Goal: Navigation & Orientation: Find specific page/section

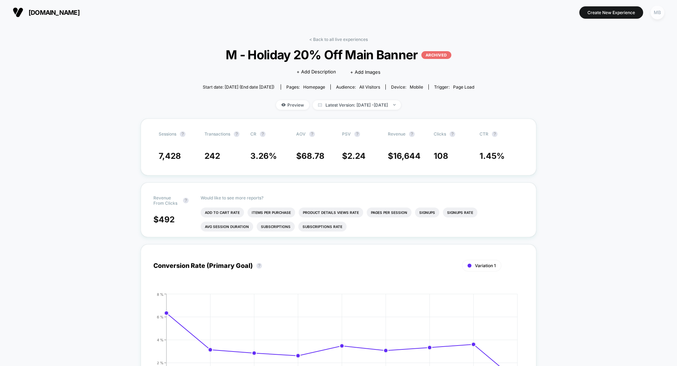
click at [661, 11] on div "MB" at bounding box center [658, 13] width 14 height 14
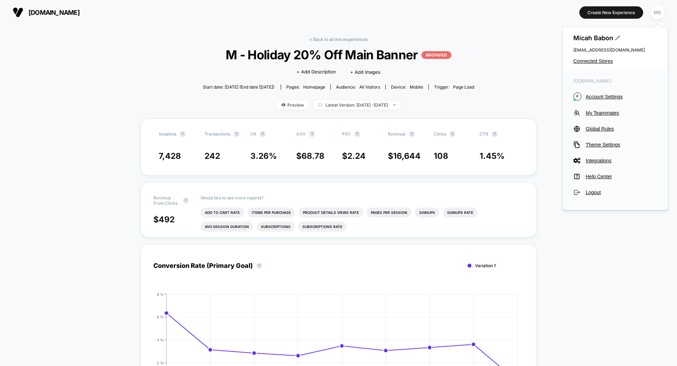
click at [599, 56] on div "[PERSON_NAME] [PERSON_NAME][EMAIL_ADDRESS][PERSON_NAME][DOMAIN_NAME] Connected …" at bounding box center [615, 49] width 105 height 44
click at [597, 62] on span "Connected Stores" at bounding box center [616, 61] width 84 height 6
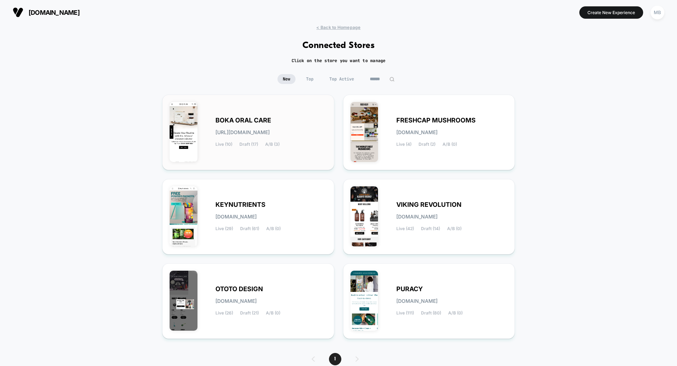
click at [270, 153] on div "BOKA ORAL CARE [URL][DOMAIN_NAME] Live (10) Draft (17) A/B (3)" at bounding box center [248, 132] width 157 height 61
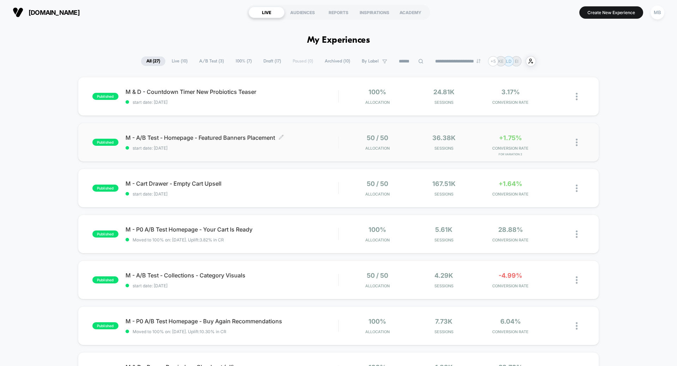
click at [230, 148] on span "start date: [DATE]" at bounding box center [232, 147] width 213 height 5
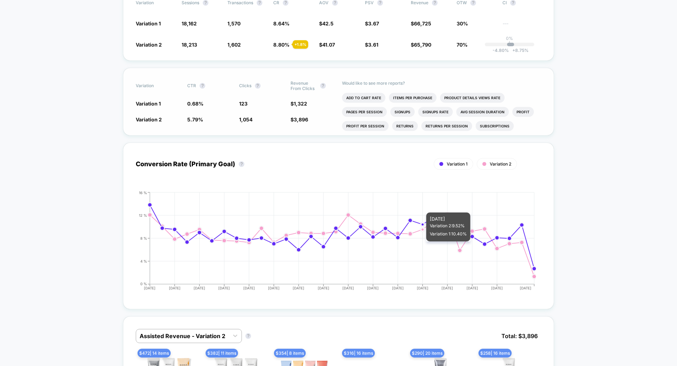
scroll to position [294, 0]
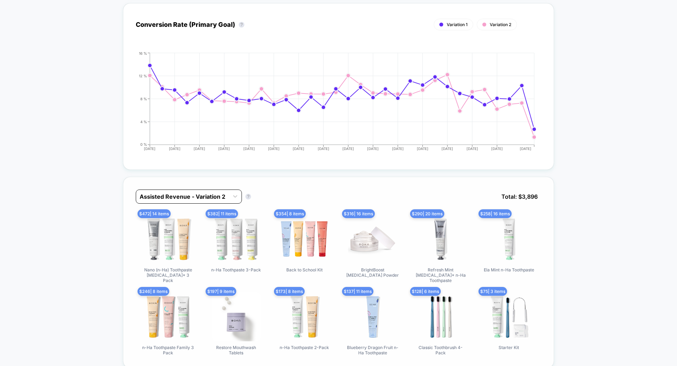
click at [212, 192] on div at bounding box center [183, 196] width 86 height 8
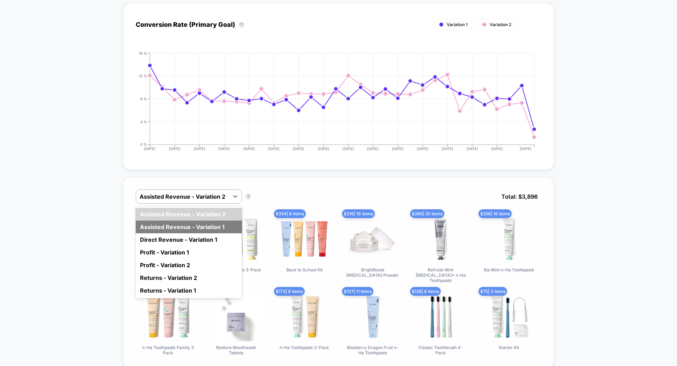
click at [208, 220] on div "Assisted Revenue - Variation 1" at bounding box center [189, 226] width 106 height 13
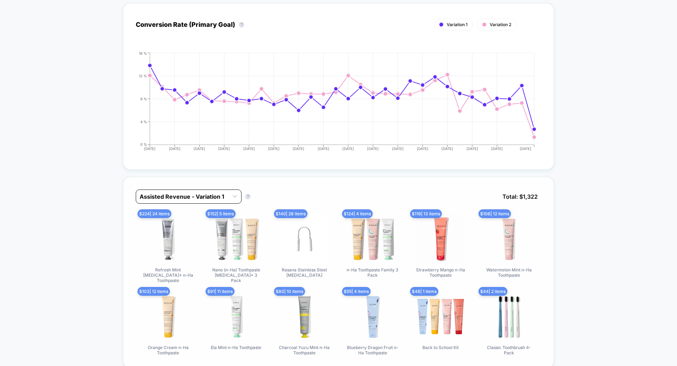
click at [205, 196] on div at bounding box center [182, 196] width 85 height 8
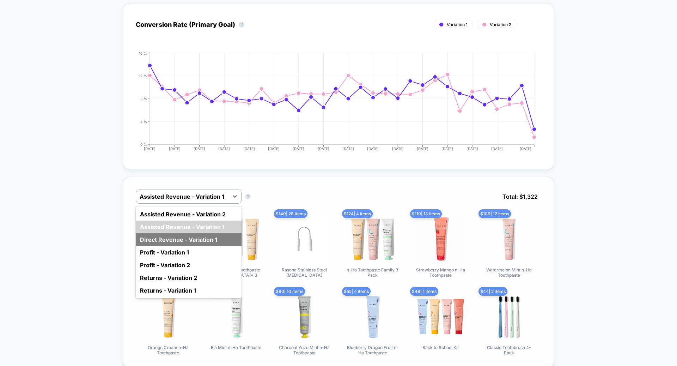
click at [204, 233] on div "Direct Revenue - Variation 1" at bounding box center [189, 239] width 106 height 13
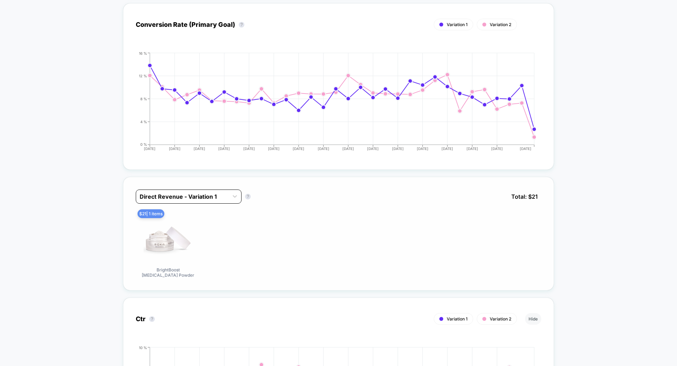
click at [200, 192] on div at bounding box center [182, 196] width 85 height 8
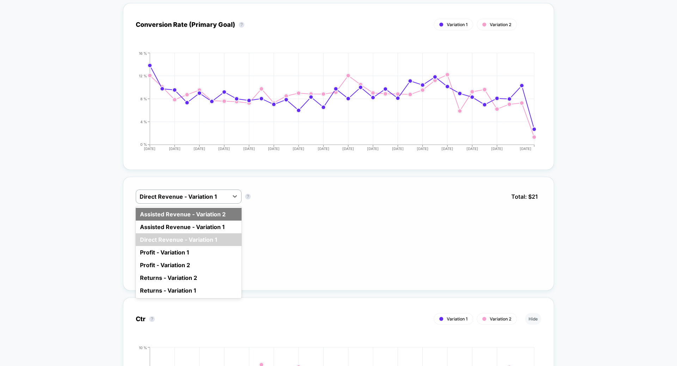
click at [200, 208] on div "Assisted Revenue - Variation 2" at bounding box center [189, 214] width 106 height 13
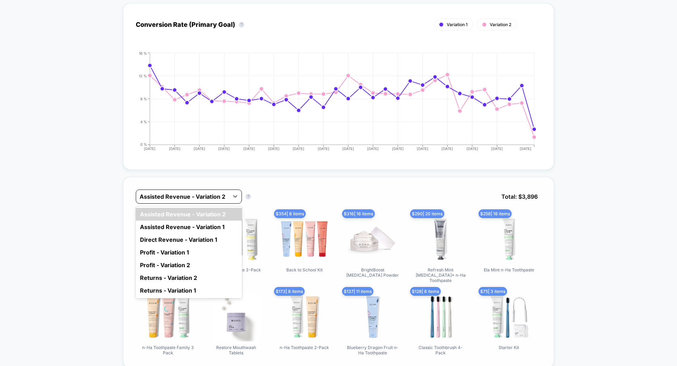
click at [204, 194] on div at bounding box center [183, 196] width 86 height 8
click at [204, 225] on div "Assisted Revenue - Variation 1" at bounding box center [189, 226] width 106 height 13
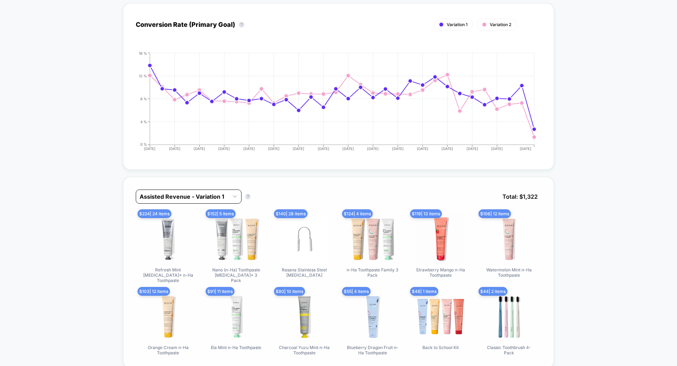
click at [207, 192] on div at bounding box center [182, 196] width 85 height 8
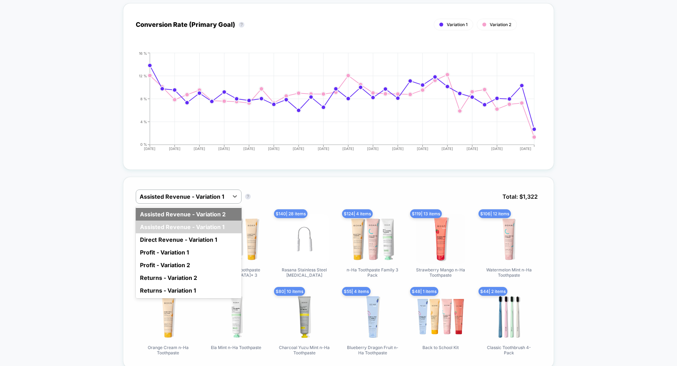
click at [211, 211] on div "Assisted Revenue - Variation 2" at bounding box center [189, 214] width 106 height 13
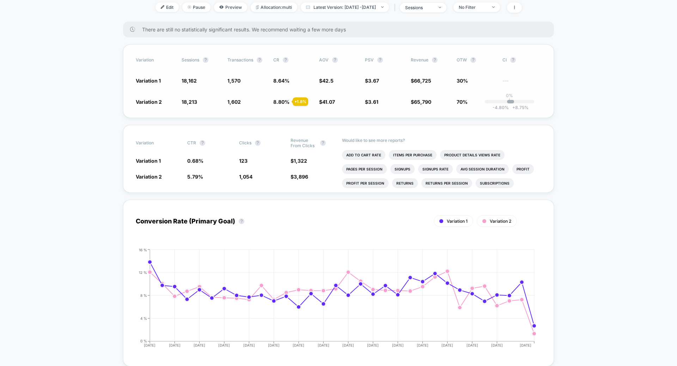
scroll to position [119, 0]
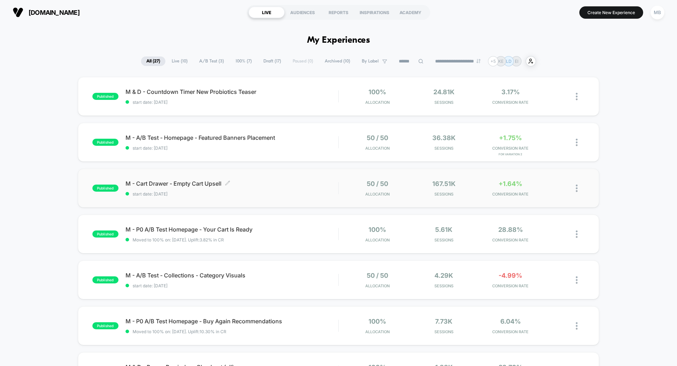
click at [207, 184] on span "M - Cart Drawer - Empty Cart Upsell Click to edit experience details" at bounding box center [232, 183] width 213 height 7
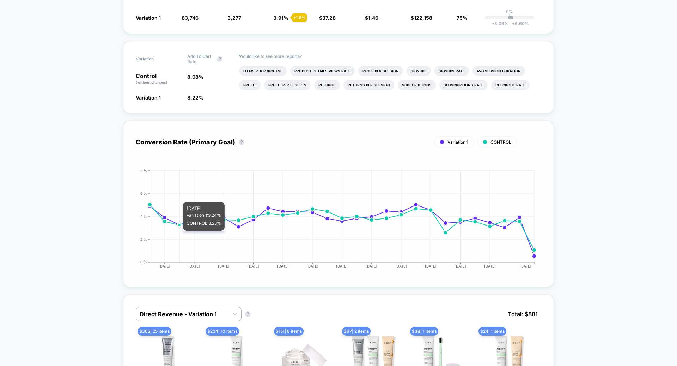
scroll to position [206, 0]
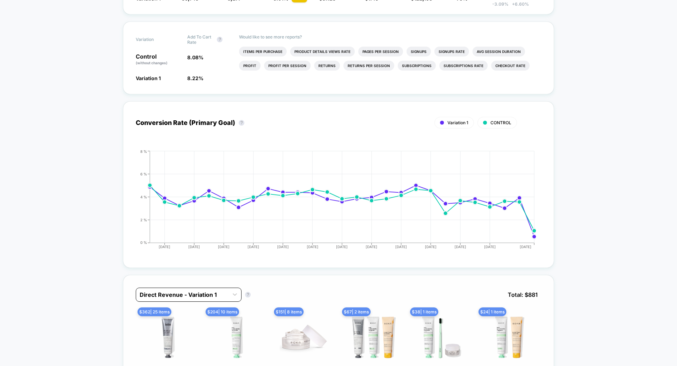
click at [176, 297] on div "Direct Revenue - Variation 1" at bounding box center [189, 295] width 106 height 14
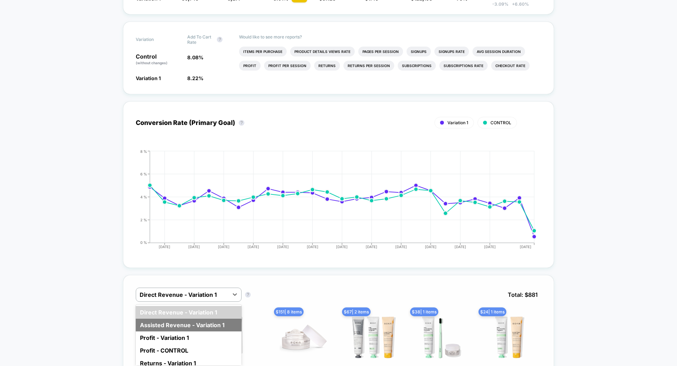
click at [173, 319] on div "Assisted Revenue - Variation 1" at bounding box center [189, 325] width 106 height 13
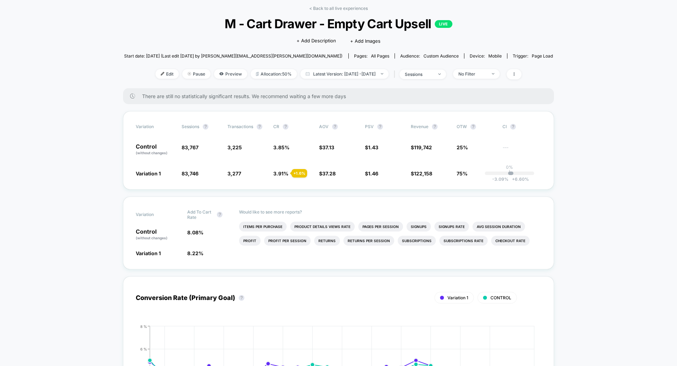
scroll to position [0, 0]
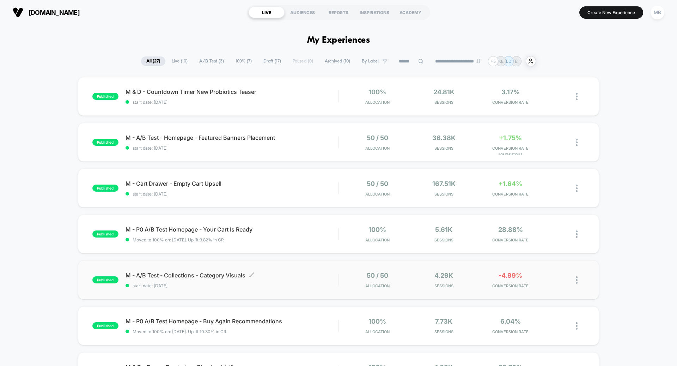
click at [278, 280] on div "M - A/B Test - Collections - Category Visuals Click to edit experience details …" at bounding box center [232, 280] width 213 height 17
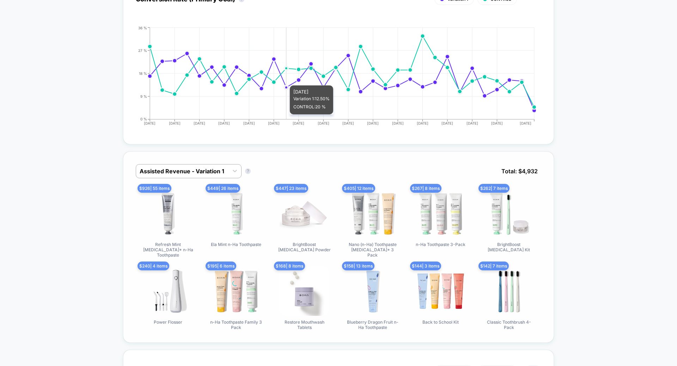
scroll to position [332, 0]
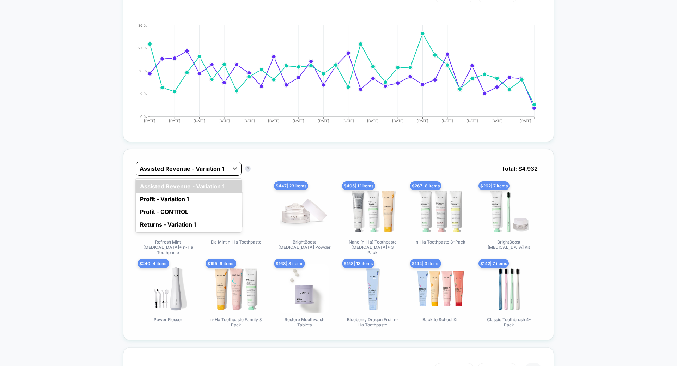
click at [195, 164] on div at bounding box center [182, 168] width 85 height 8
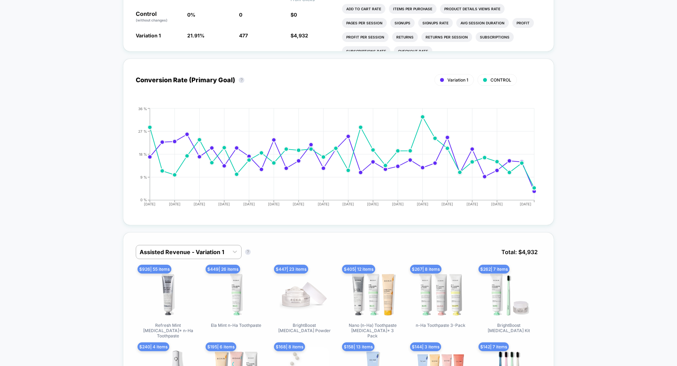
scroll to position [0, 0]
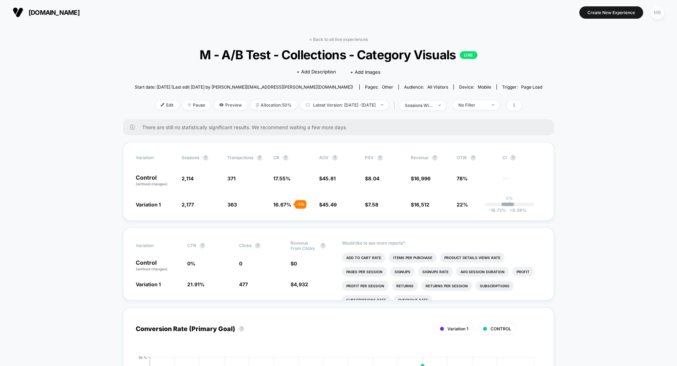
click at [658, 10] on div "MB" at bounding box center [658, 13] width 14 height 14
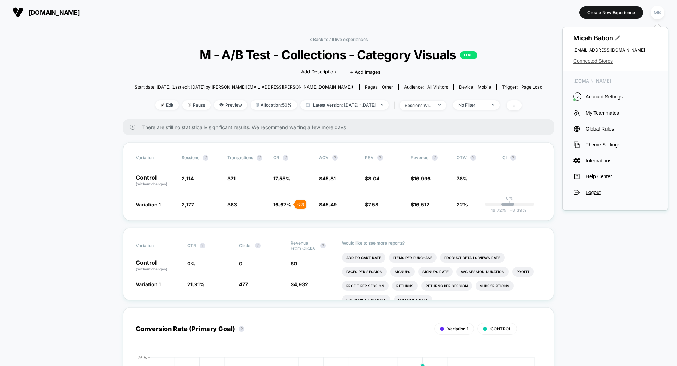
click at [602, 60] on span "Connected Stores" at bounding box center [616, 61] width 84 height 6
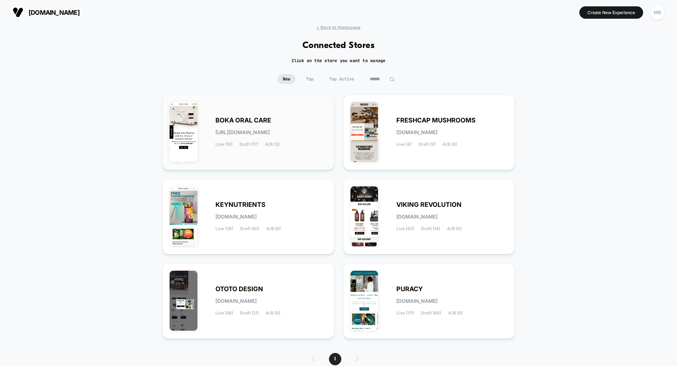
click at [249, 131] on span "[URL][DOMAIN_NAME]" at bounding box center [243, 132] width 54 height 5
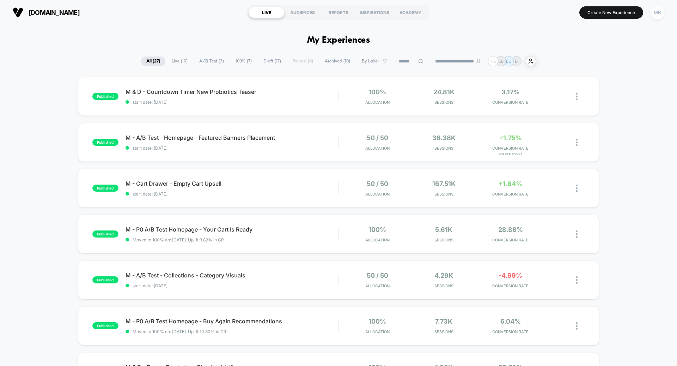
click at [659, 14] on div "MB" at bounding box center [658, 13] width 14 height 14
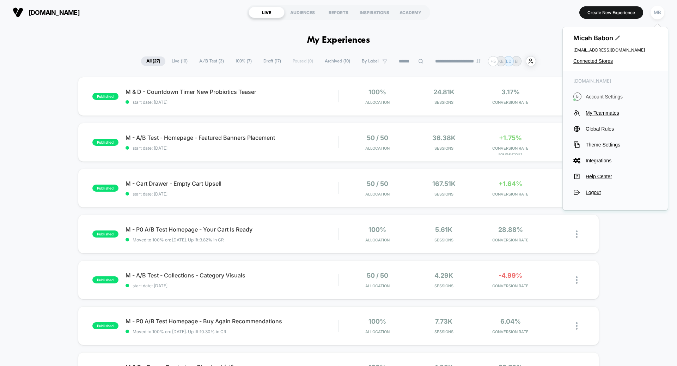
click at [601, 97] on span "Account Settings" at bounding box center [622, 97] width 72 height 6
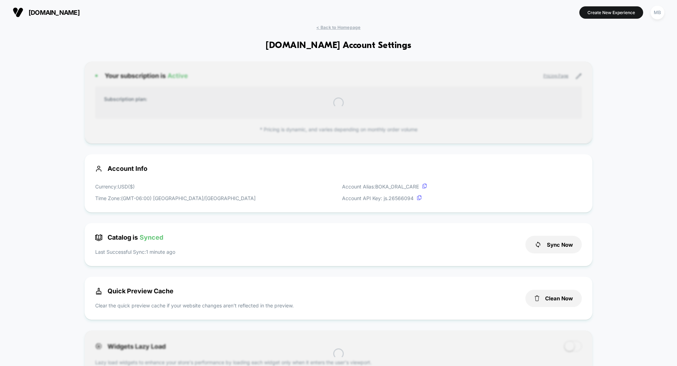
scroll to position [95, 0]
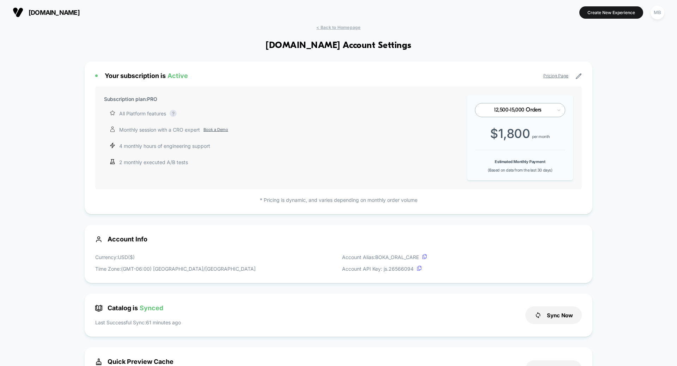
click at [218, 131] on link "Book a Demo" at bounding box center [216, 130] width 25 height 6
